Goal: Task Accomplishment & Management: Use online tool/utility

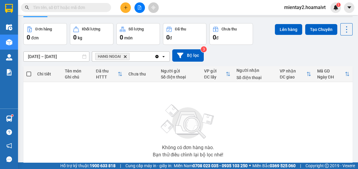
scroll to position [15, 0]
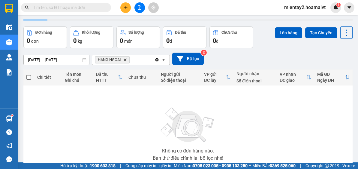
click at [136, 9] on button at bounding box center [139, 7] width 10 height 10
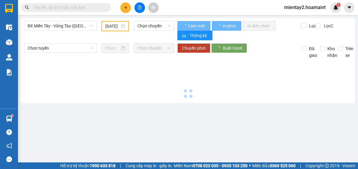
type input "[DATE]"
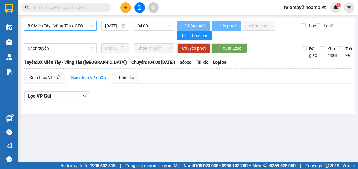
click at [72, 22] on span "BX Miền Tây - Vũng Tàu ([GEOGRAPHIC_DATA])" at bounding box center [60, 25] width 65 height 9
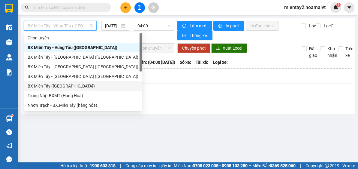
click at [55, 82] on div "BX Miền Tây ([GEOGRAPHIC_DATA])" at bounding box center [83, 85] width 111 height 7
type input "[DATE]"
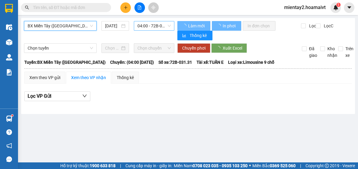
click at [150, 26] on span "04:00 - 72B-031.31" at bounding box center [153, 25] width 33 height 9
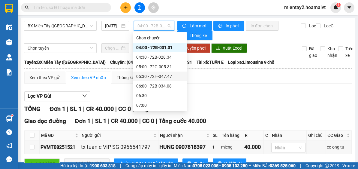
click at [169, 76] on div "05:30 - 72H-047.47" at bounding box center [159, 76] width 47 height 7
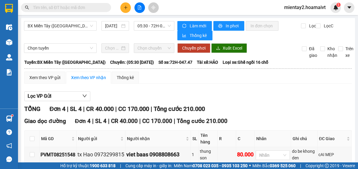
drag, startPoint x: 355, startPoint y: 100, endPoint x: 356, endPoint y: 109, distance: 9.4
click at [356, 109] on main "[GEOGRAPHIC_DATA] (Hàng Ngoài) [DATE] 05:30 - 72H-047.47 Làm mới In phơi In đ…" at bounding box center [179, 81] width 358 height 162
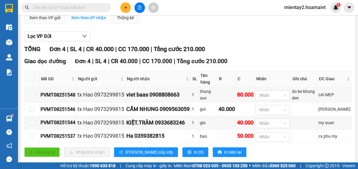
scroll to position [61, 0]
